Goal: Transaction & Acquisition: Purchase product/service

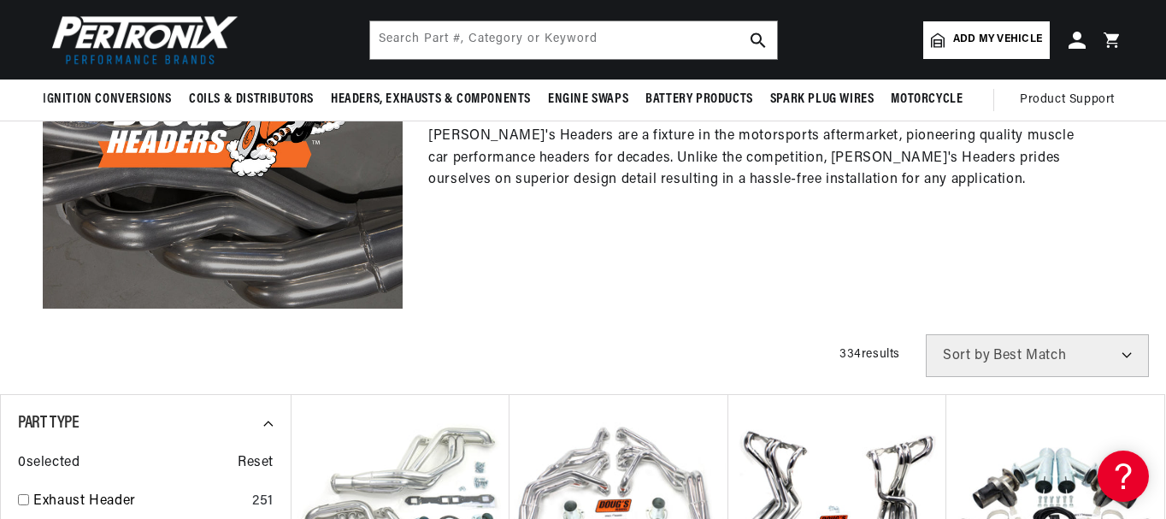
scroll to position [257, 0]
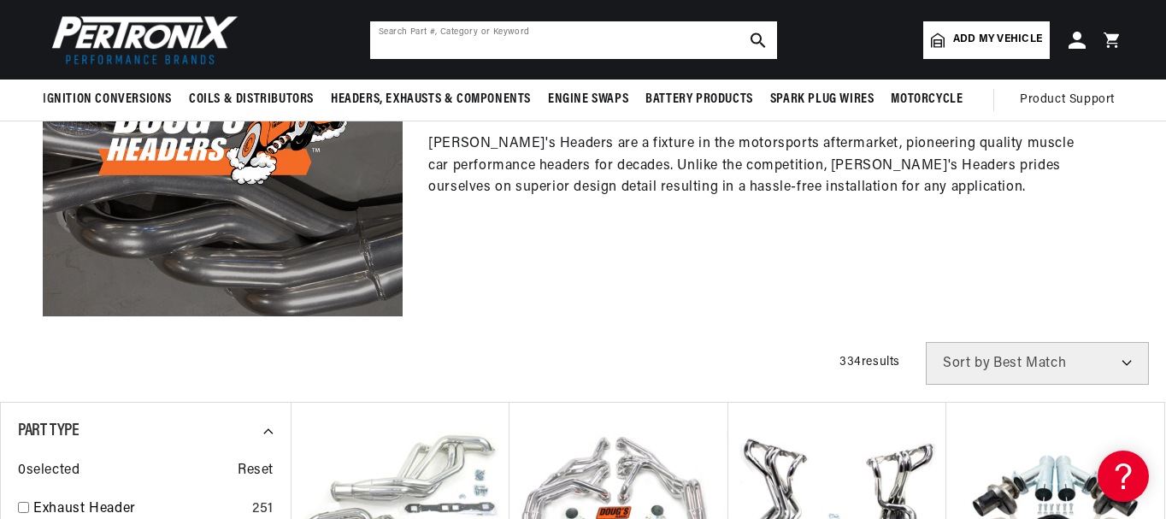
click at [406, 31] on input "text" at bounding box center [573, 40] width 407 height 38
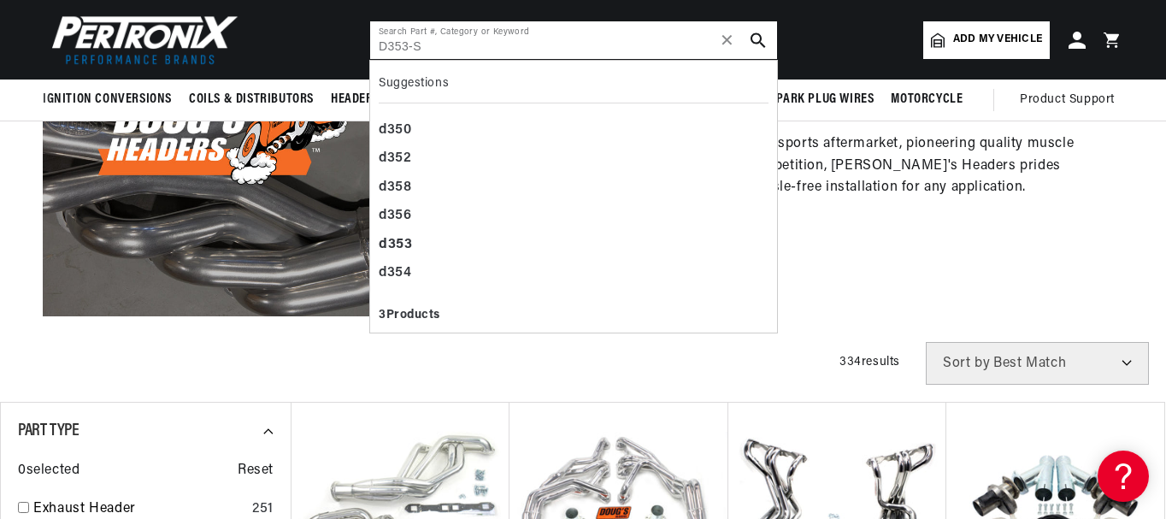
scroll to position [0, 518]
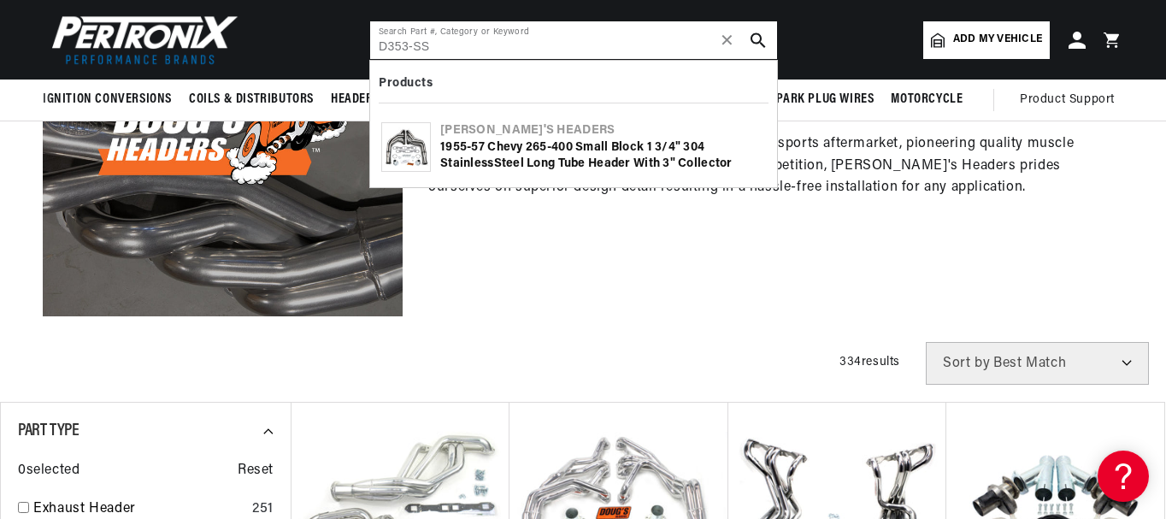
type input "D353-SS"
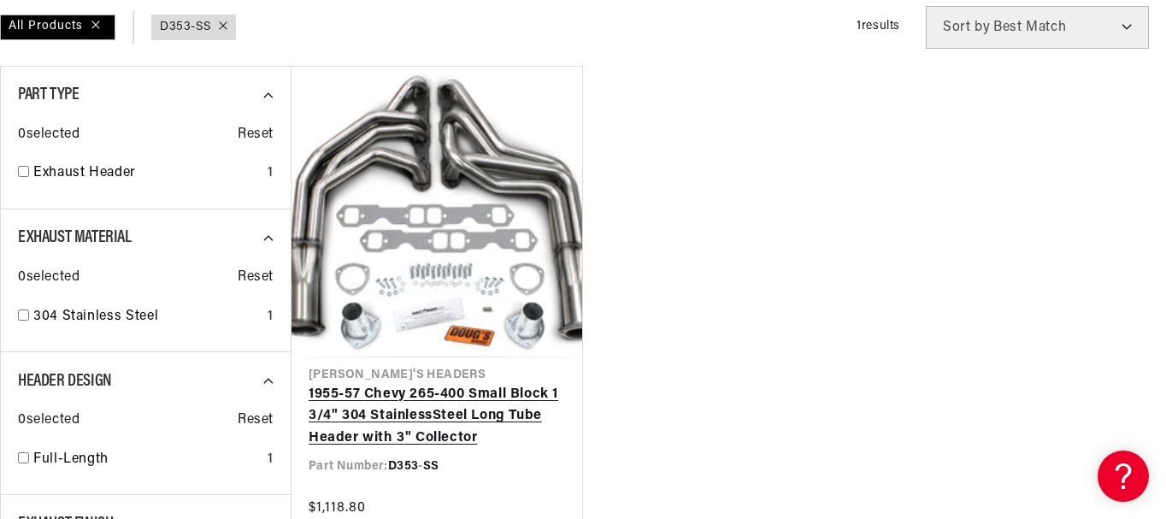
click at [425, 384] on link "1955-57 Chevy 265-400 Small Block 1 3/4" 304 Stainle ss Steel Long Tube Header …" at bounding box center [437, 417] width 257 height 66
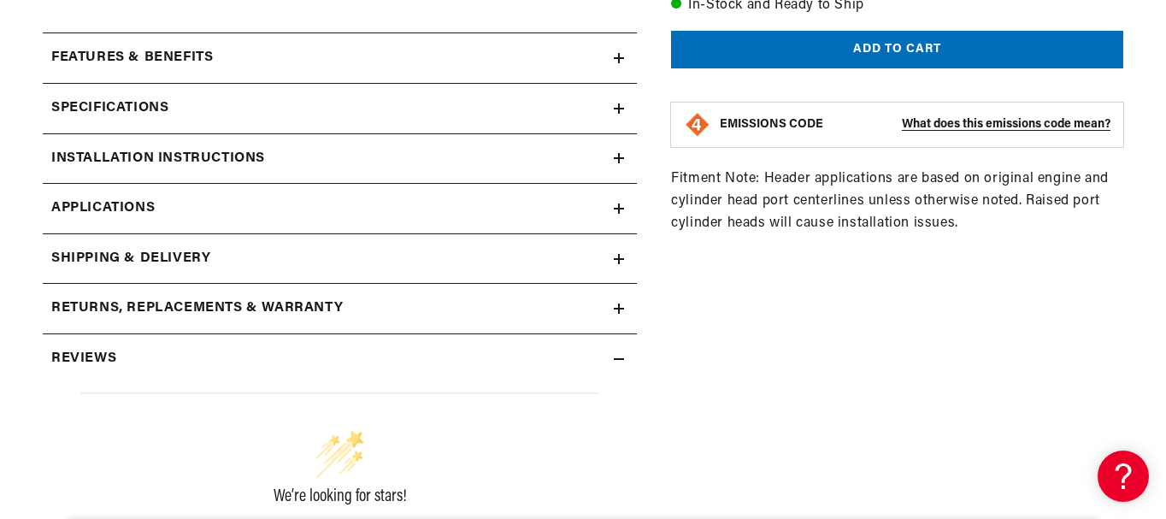
scroll to position [0, 518]
click at [619, 204] on icon at bounding box center [619, 209] width 0 height 10
